Goal: Information Seeking & Learning: Find specific fact

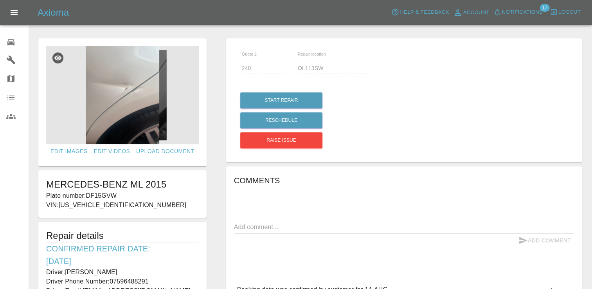
click at [482, 184] on h6 "Comments" at bounding box center [404, 180] width 340 height 13
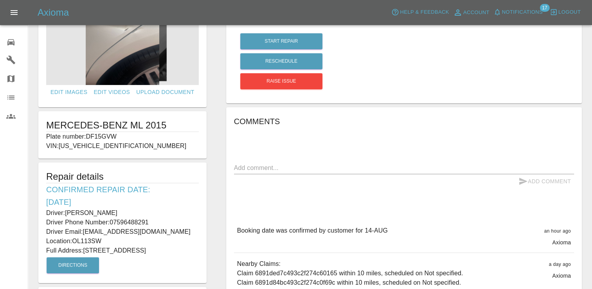
scroll to position [62, 0]
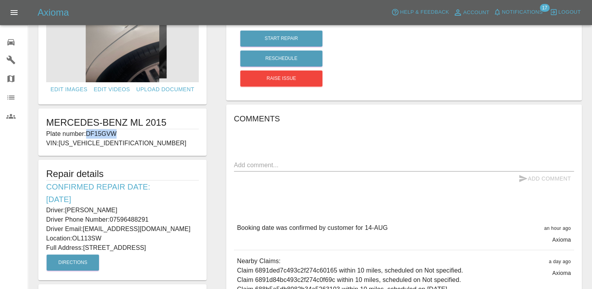
drag, startPoint x: 121, startPoint y: 130, endPoint x: 85, endPoint y: 135, distance: 36.4
click at [85, 135] on p "Plate number: DF15GVW" at bounding box center [122, 133] width 153 height 9
copy p "DF15GVW"
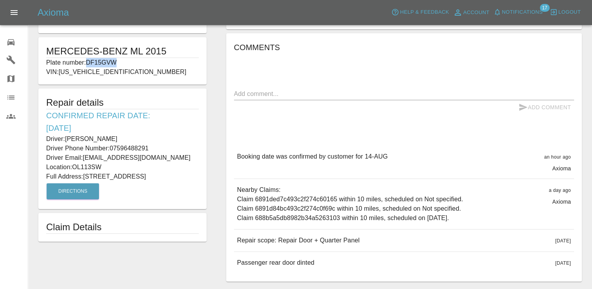
scroll to position [133, 0]
drag, startPoint x: 359, startPoint y: 239, endPoint x: 231, endPoint y: 243, distance: 128.4
click at [231, 243] on div "Comments x Add Comment Booking date was confirmed by customer for 14-AUG an hou…" at bounding box center [404, 157] width 356 height 248
copy p "Repair scope: Repair Door + Quarter Panel"
drag, startPoint x: 83, startPoint y: 186, endPoint x: 46, endPoint y: 102, distance: 92.2
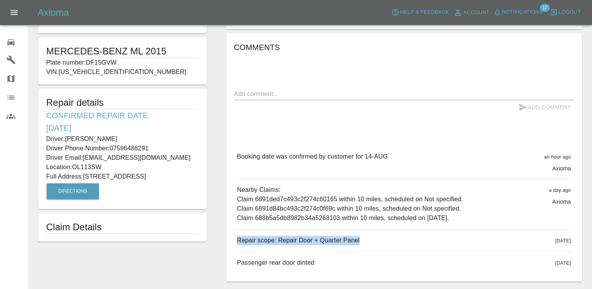
click at [46, 102] on div "Repair details Confirmed Repair Date: 14/08/25 Driver: Faizaan Munir Driver Pho…" at bounding box center [122, 148] width 168 height 121
copy div "Repair details Confirmed Repair Date: 14/08/25 Driver: Faizaan Munir Driver Pho…"
click at [156, 146] on p "Driver Phone Number: 07596488291" at bounding box center [122, 148] width 153 height 9
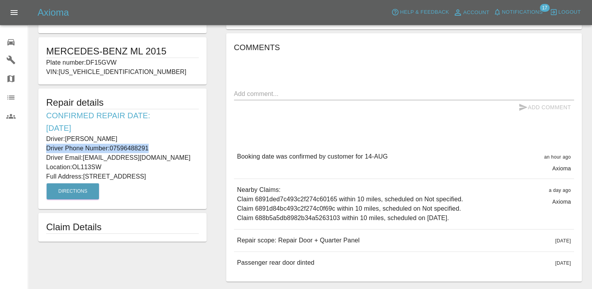
drag, startPoint x: 156, startPoint y: 146, endPoint x: 46, endPoint y: 146, distance: 110.0
click at [46, 146] on div "Repair details Confirmed Repair Date: 14/08/25 Driver: Faizaan Munir Driver Pho…" at bounding box center [122, 148] width 168 height 121
copy p "Driver Phone Number: 07596488291"
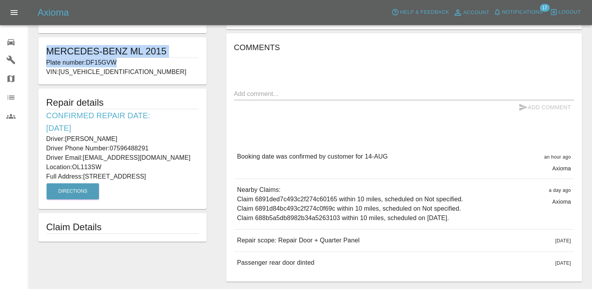
drag, startPoint x: 128, startPoint y: 61, endPoint x: 45, endPoint y: 50, distance: 83.3
click at [45, 50] on div "MERCEDES-BENZ ML 2015 Plate number: DF15GVW VIN: WDC1660042A554775" at bounding box center [122, 60] width 168 height 47
copy div "MERCEDES-BENZ ML 2015 Plate number: DF15GVW"
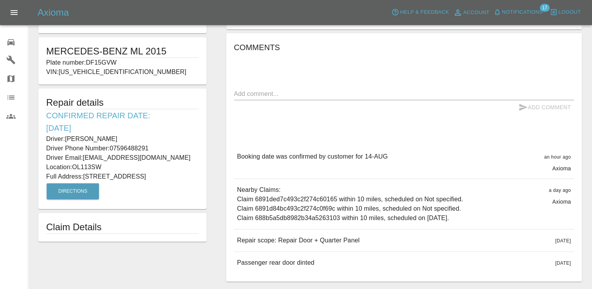
click at [170, 172] on p "Full Address: 12 Castlemere Street Rochdale Lancashire" at bounding box center [122, 176] width 153 height 9
drag, startPoint x: 153, startPoint y: 156, endPoint x: 83, endPoint y: 160, distance: 69.4
click at [83, 160] on p "Driver Email: fazi_a_m@hotmail.com" at bounding box center [122, 157] width 153 height 9
copy p "fazi_a_m@hotmail.com"
click at [10, 43] on icon at bounding box center [10, 42] width 7 height 6
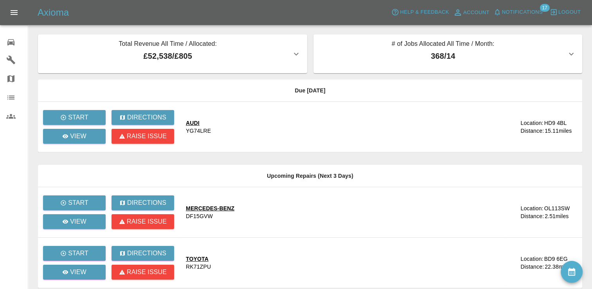
click at [508, 194] on td "Location: OL113SW Distance: 2.51 miles" at bounding box center [544, 212] width 76 height 50
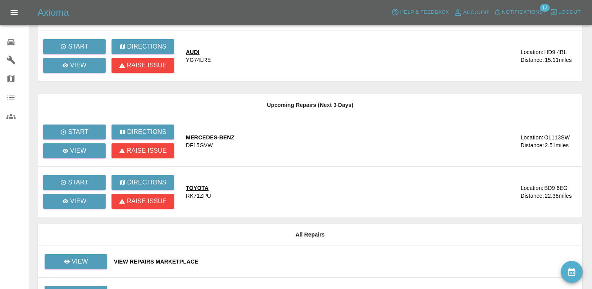
scroll to position [72, 0]
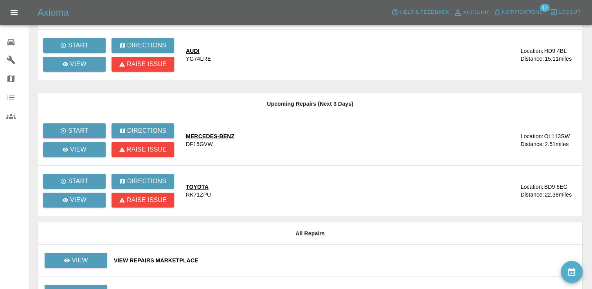
click at [573, 272] on icon "availability" at bounding box center [571, 271] width 9 height 9
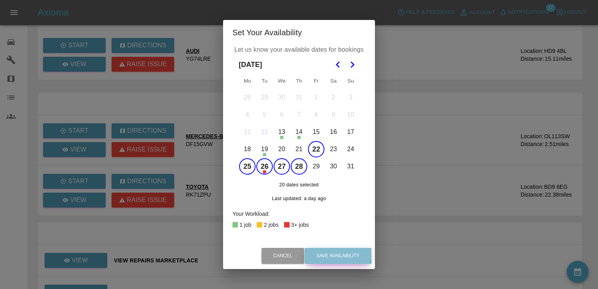
click at [325, 254] on button "Save Availability" at bounding box center [337, 256] width 67 height 16
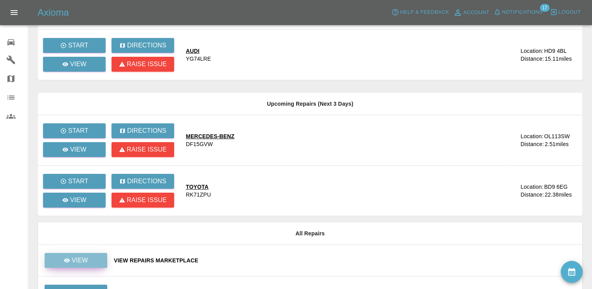
click at [88, 262] on link "View" at bounding box center [76, 260] width 63 height 15
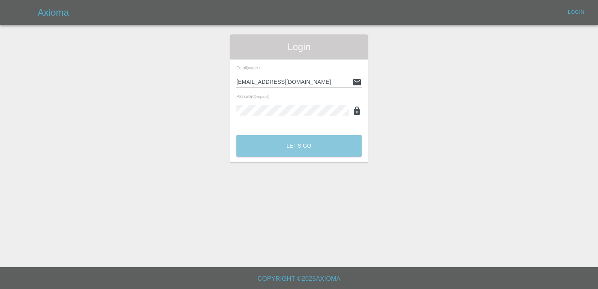
click at [288, 156] on button "Let's Go" at bounding box center [298, 146] width 125 height 22
